Goal: Task Accomplishment & Management: Manage account settings

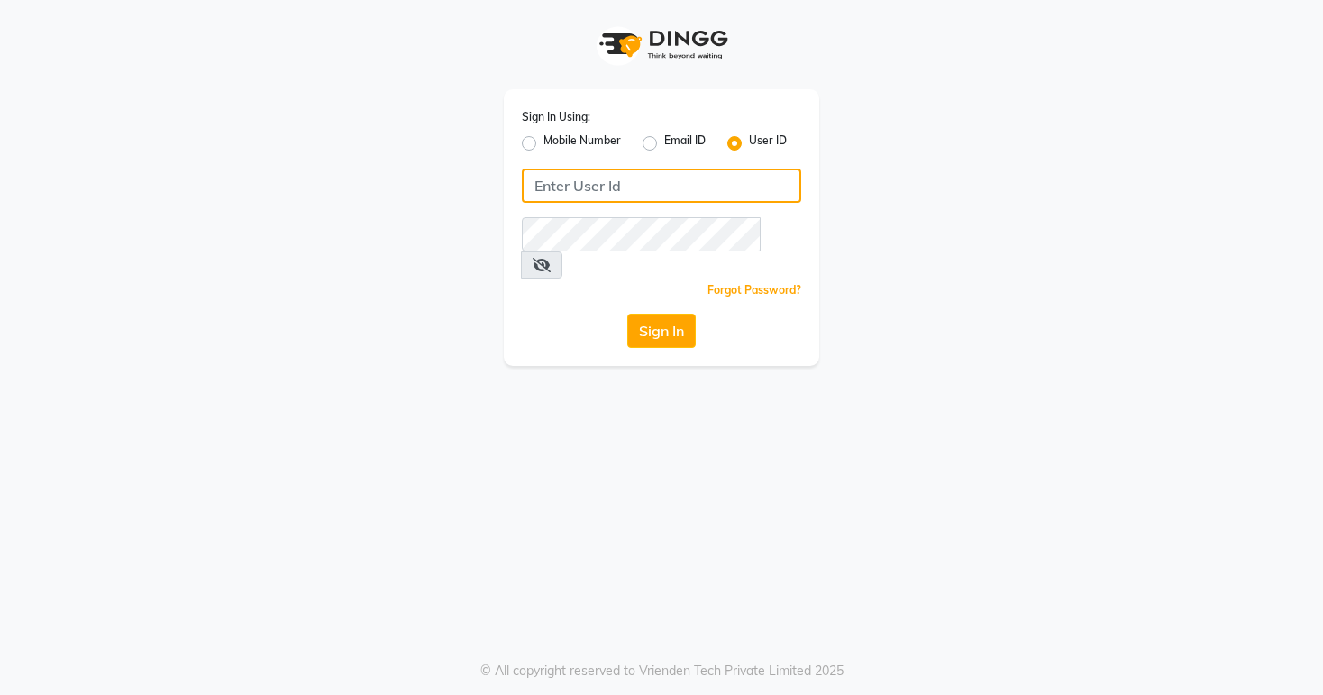
click at [534, 187] on input "Username" at bounding box center [661, 186] width 279 height 34
type input "Kayakalpsalon"
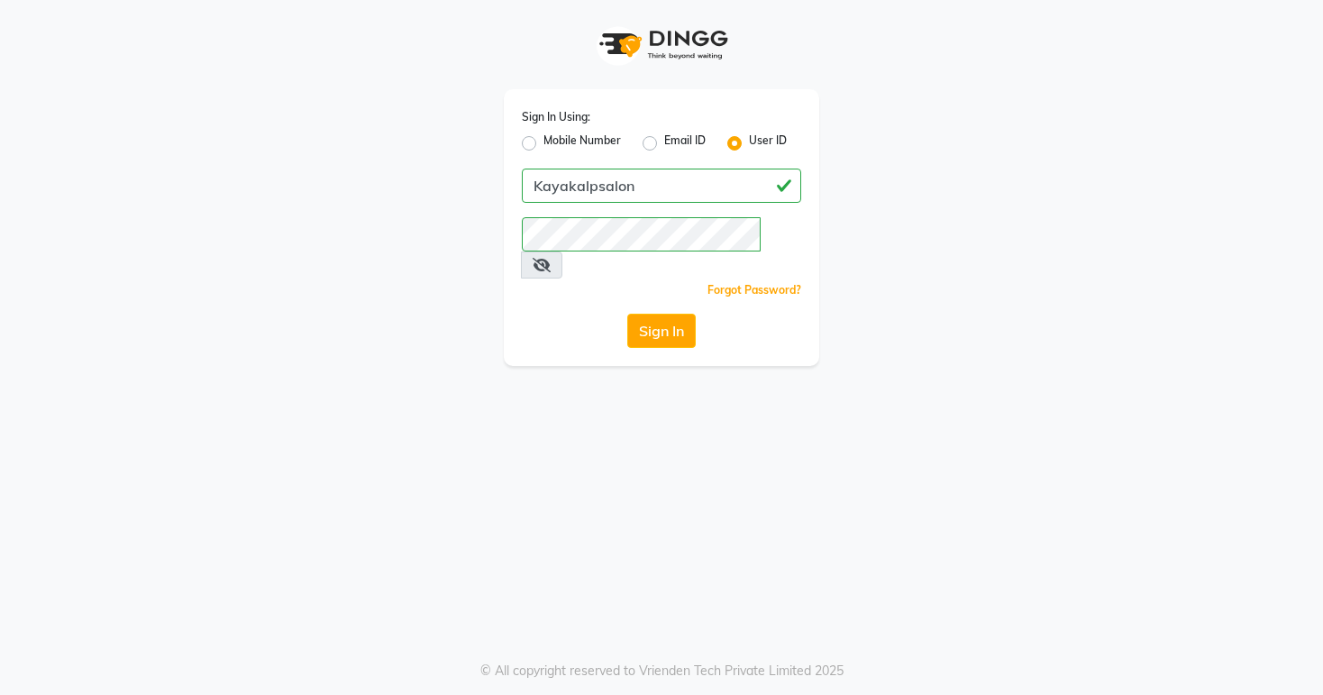
click at [562, 251] on span at bounding box center [541, 264] width 41 height 27
click at [682, 314] on button "Sign In" at bounding box center [661, 331] width 68 height 34
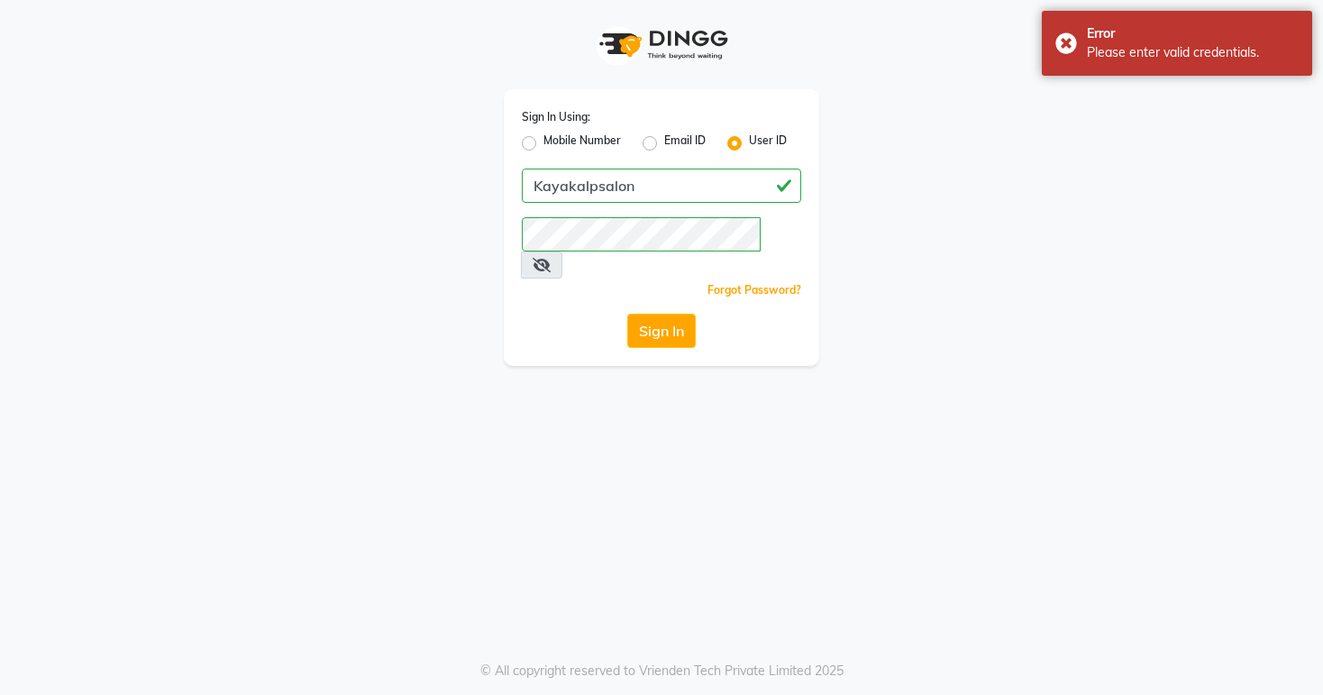
click at [551, 258] on icon at bounding box center [542, 265] width 18 height 14
click at [649, 314] on button "Sign In" at bounding box center [661, 331] width 68 height 34
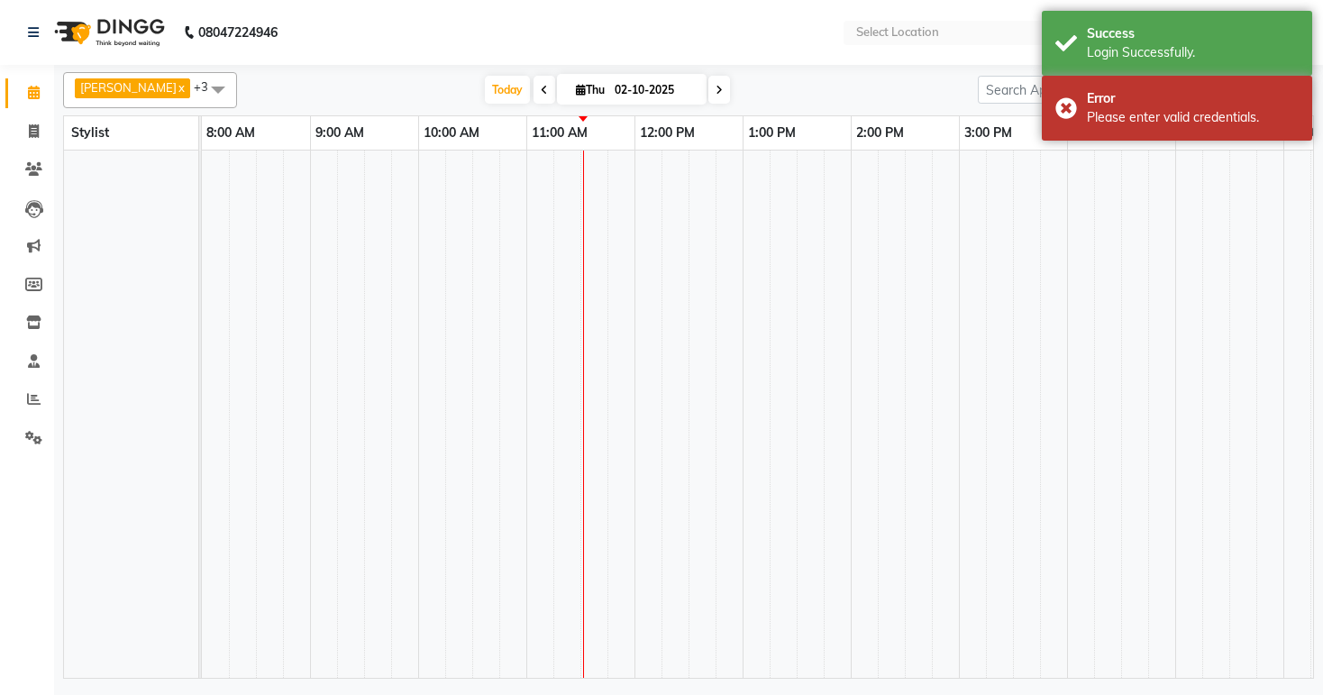
click at [789, 232] on td at bounding box center [783, 415] width 27 height 528
select select "en"
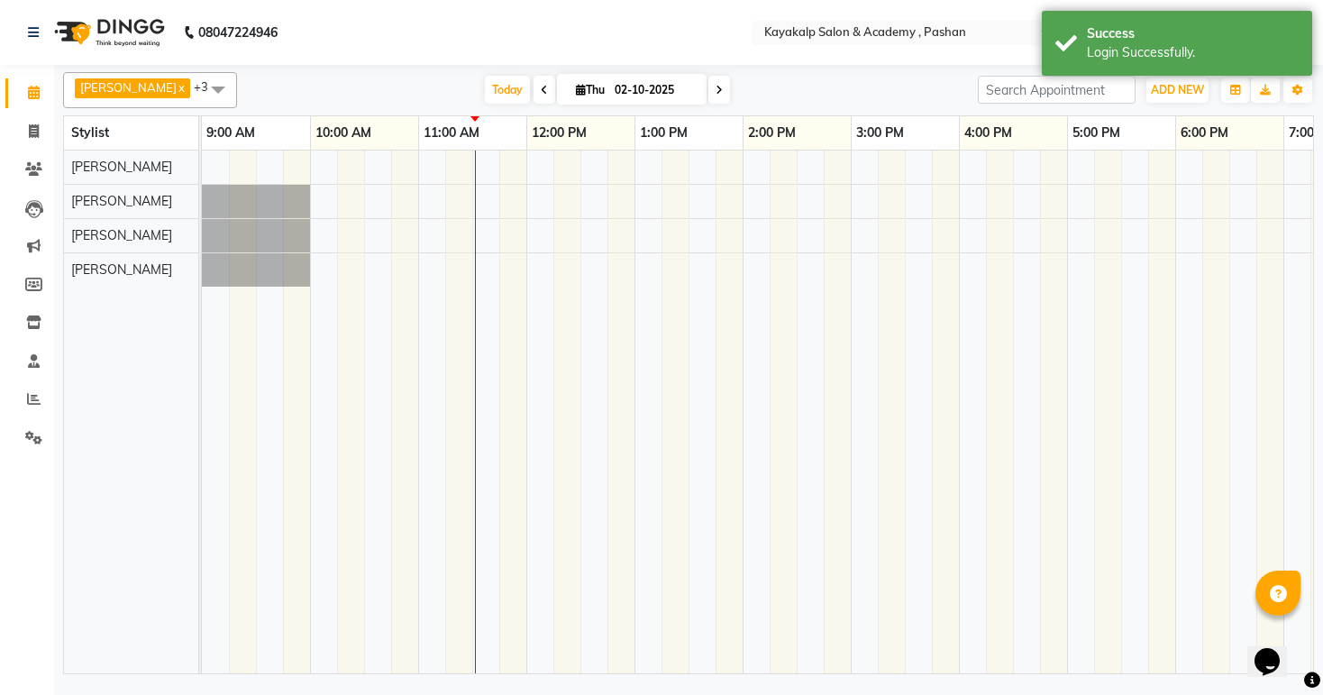
click at [714, 88] on span at bounding box center [719, 90] width 22 height 28
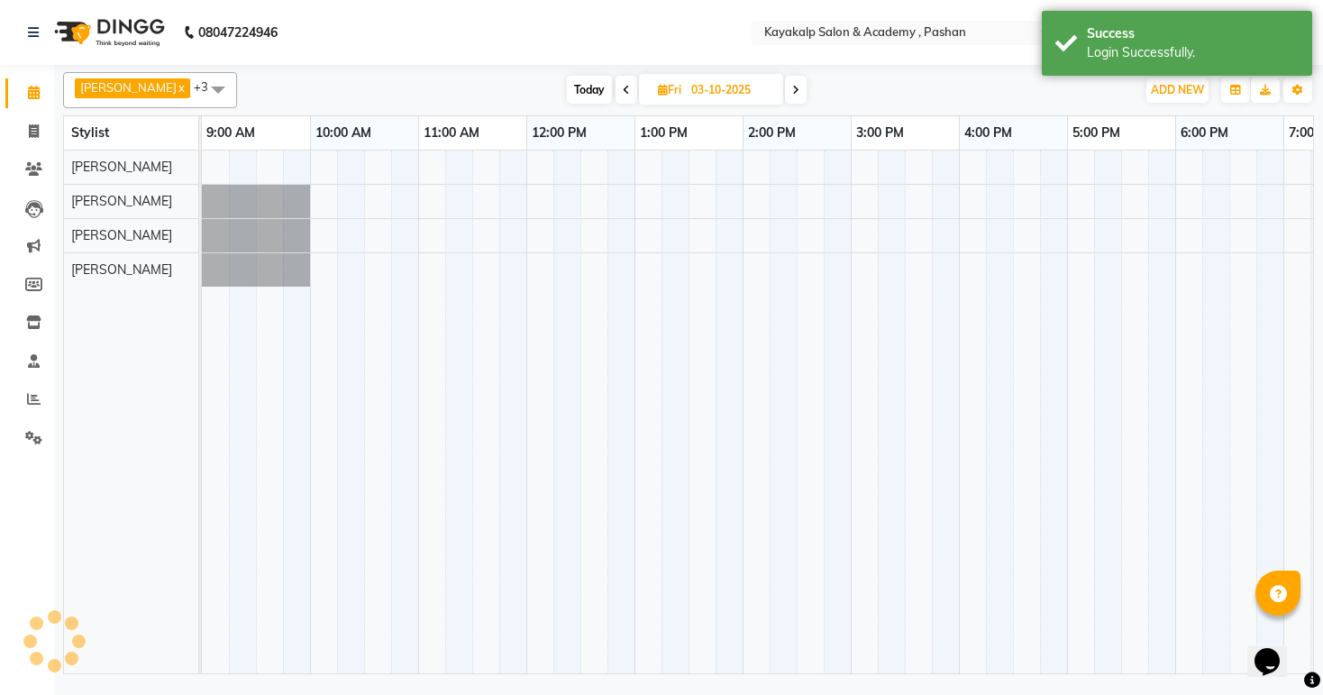
scroll to position [0, 186]
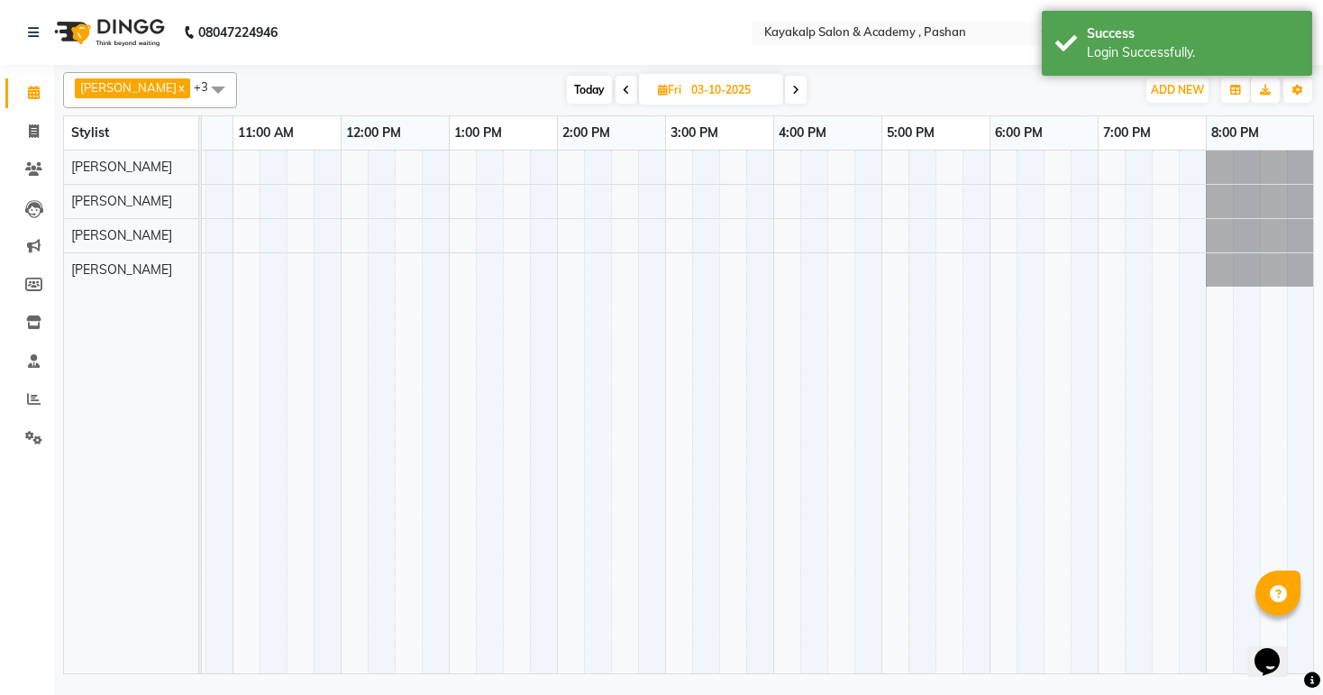
click at [623, 88] on icon at bounding box center [626, 90] width 7 height 11
type input "02-10-2025"
